Goal: Information Seeking & Learning: Learn about a topic

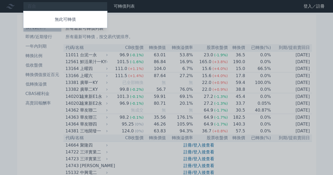
click at [47, 4] on div at bounding box center [166, 87] width 333 height 175
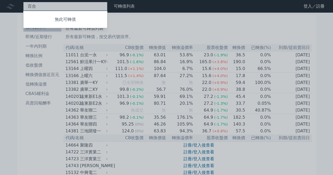
click at [46, 5] on div "百合 無此可轉債" at bounding box center [65, 6] width 84 height 9
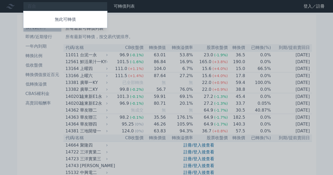
click at [44, 5] on div at bounding box center [166, 87] width 333 height 175
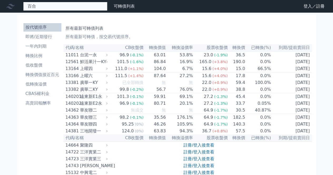
click at [45, 7] on div "百合 無此可轉債" at bounding box center [65, 6] width 84 height 9
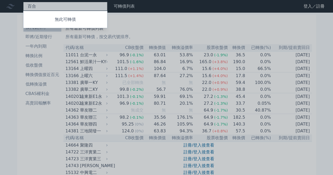
type input "百"
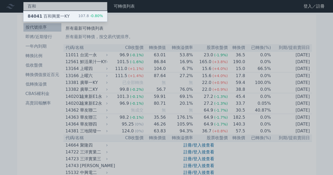
type input "百和"
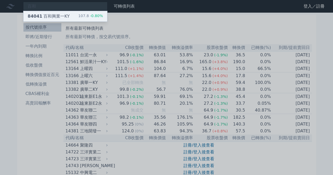
click at [66, 18] on div "84041 百和興業一KY" at bounding box center [49, 16] width 42 height 6
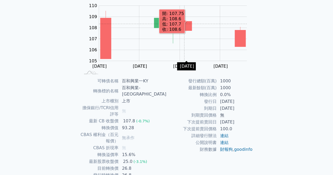
scroll to position [68, 0]
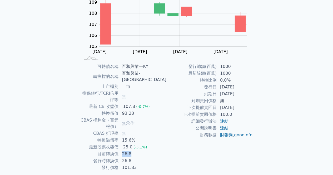
drag, startPoint x: 144, startPoint y: 136, endPoint x: 133, endPoint y: 135, distance: 11.9
click at [133, 151] on td "26.8" at bounding box center [143, 154] width 48 height 7
click at [160, 158] on td "26.8" at bounding box center [143, 161] width 48 height 7
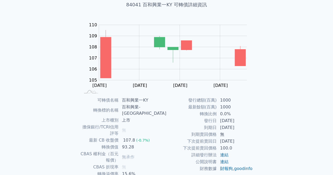
scroll to position [42, 0]
